Goal: Book appointment/travel/reservation

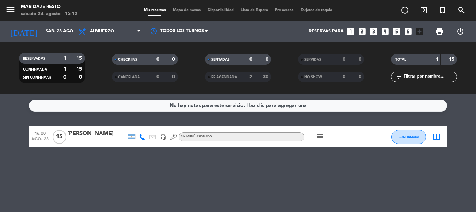
click at [397, 30] on icon "looks_5" at bounding box center [396, 31] width 9 height 9
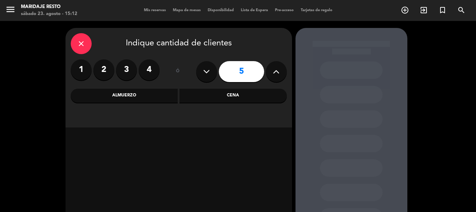
click at [230, 95] on div "Cena" at bounding box center [233, 96] width 107 height 14
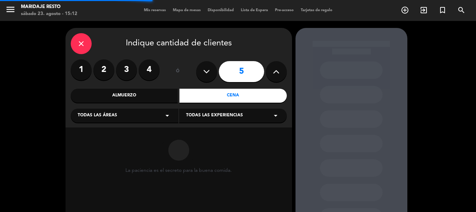
click at [131, 116] on div "Todas las áreas arrow_drop_down" at bounding box center [125, 115] width 108 height 14
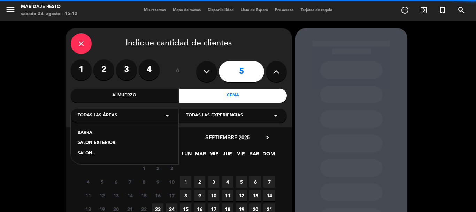
click at [109, 152] on div "SALON.." at bounding box center [125, 153] width 94 height 7
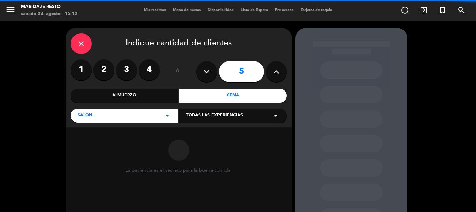
click at [223, 117] on span "Todas las experiencias" at bounding box center [214, 115] width 57 height 7
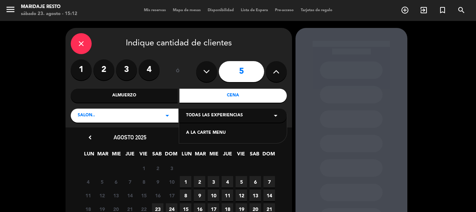
click at [205, 133] on div "A LA CARTE MENU" at bounding box center [233, 132] width 94 height 7
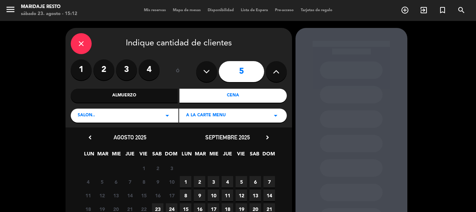
click at [161, 205] on span "23" at bounding box center [158, 209] width 12 height 12
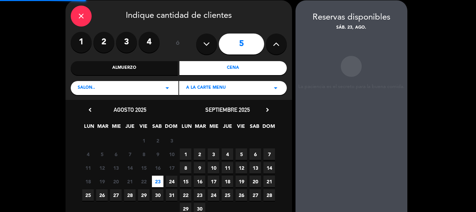
scroll to position [28, 0]
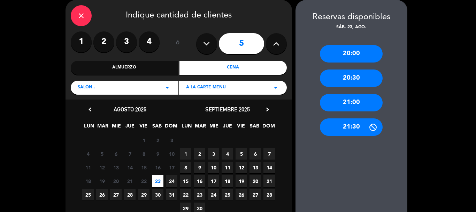
click at [356, 128] on div "21:30" at bounding box center [351, 126] width 63 height 17
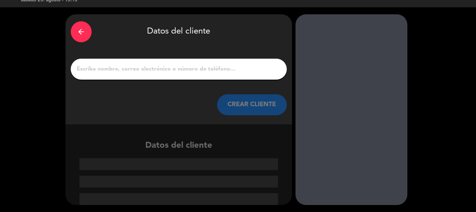
scroll to position [14, 0]
click at [180, 69] on input "1" at bounding box center [179, 69] width 206 height 10
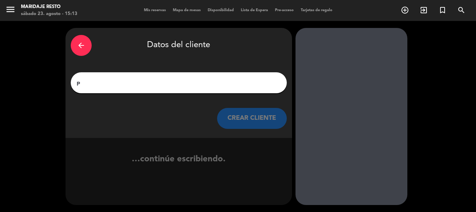
scroll to position [0, 0]
type input "p"
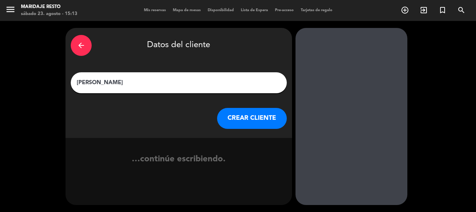
type input "[PERSON_NAME]"
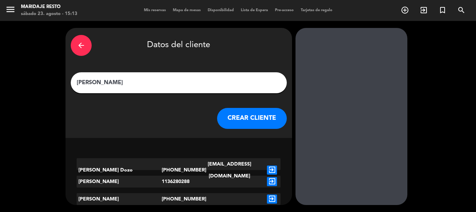
click at [246, 122] on button "CREAR CLIENTE" at bounding box center [252, 118] width 70 height 21
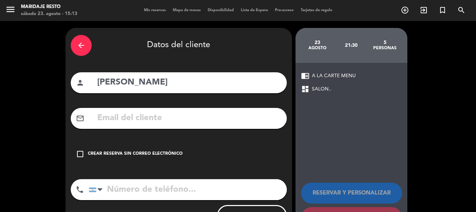
click at [203, 196] on input "tel" at bounding box center [188, 189] width 198 height 21
paste input "[PHONE_NUMBER]"
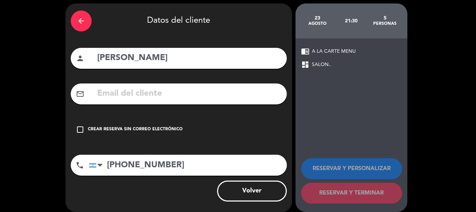
scroll to position [31, 0]
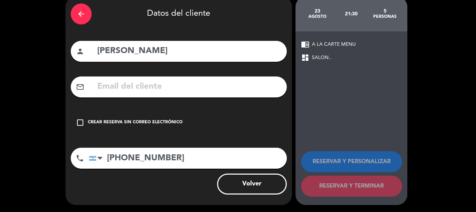
type input "[PHONE_NUMBER]"
click at [79, 123] on icon "check_box_outline_blank" at bounding box center [80, 122] width 8 height 8
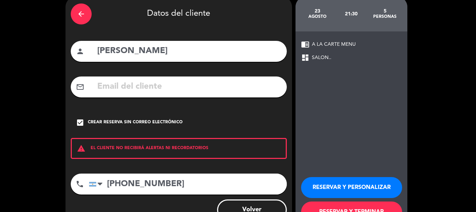
click at [367, 205] on button "RESERVAR Y TERMINAR" at bounding box center [351, 211] width 101 height 21
